Goal: Find specific page/section: Find specific page/section

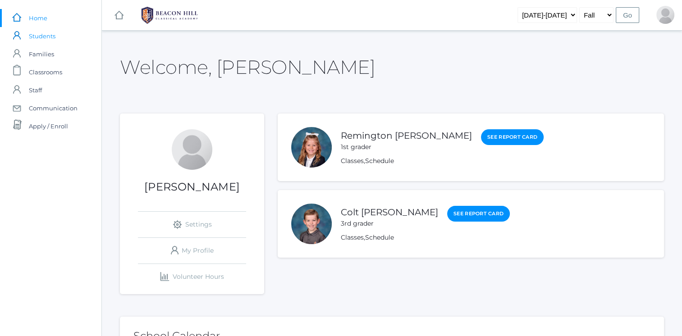
click at [43, 38] on span "Students" at bounding box center [42, 36] width 27 height 18
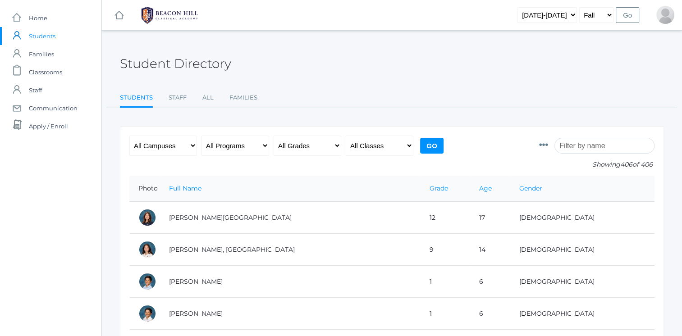
click at [577, 144] on input "search" at bounding box center [604, 146] width 100 height 16
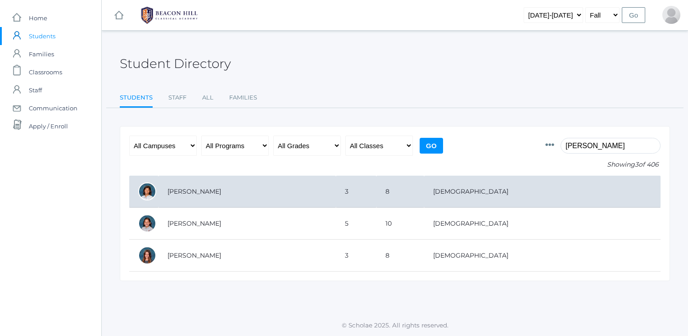
type input "[PERSON_NAME]"
click at [330, 201] on td "[PERSON_NAME]" at bounding box center [247, 192] width 177 height 32
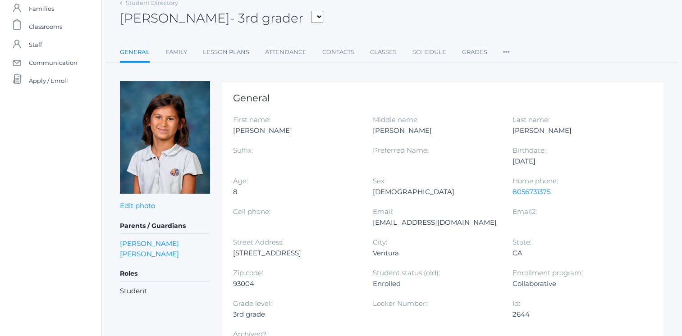
scroll to position [45, 0]
click at [174, 51] on link "Family" at bounding box center [176, 53] width 22 height 18
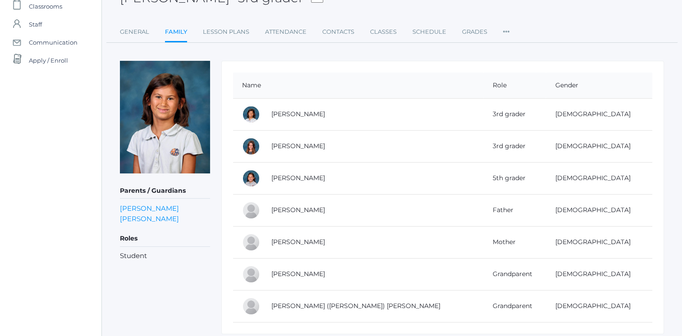
scroll to position [67, 0]
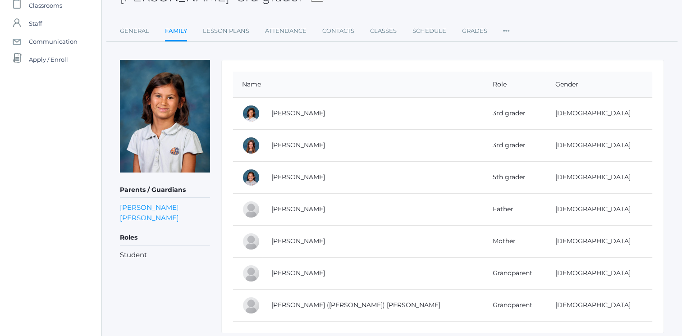
click at [350, 205] on td "Thad Ewing" at bounding box center [372, 209] width 221 height 32
click at [297, 207] on link "Thad Ewing" at bounding box center [298, 209] width 54 height 8
